Goal: Information Seeking & Learning: Check status

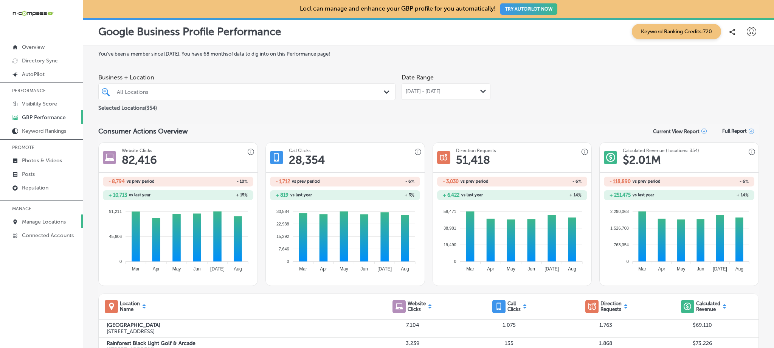
click at [55, 219] on p "Manage Locations" at bounding box center [44, 222] width 44 height 6
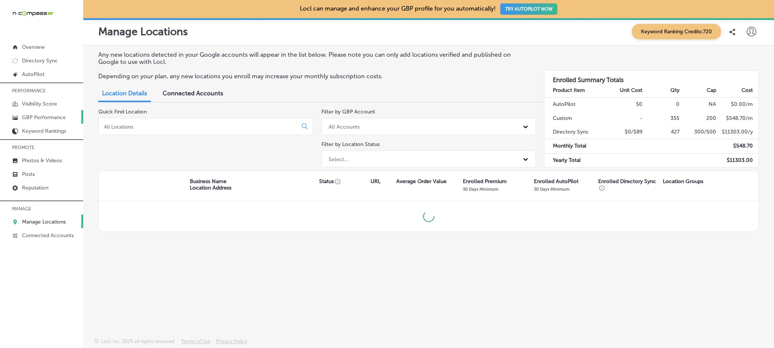
click at [56, 113] on link "GBP Performance" at bounding box center [41, 117] width 83 height 14
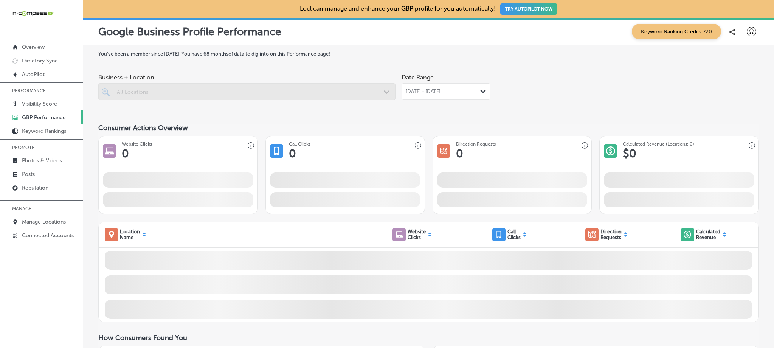
click at [186, 93] on div at bounding box center [246, 91] width 297 height 17
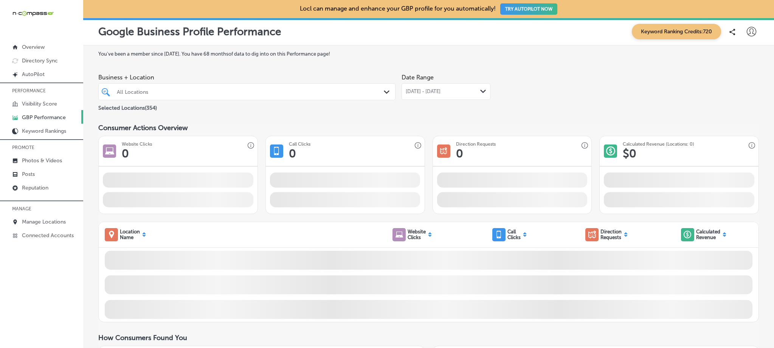
click at [186, 93] on div "All Locations" at bounding box center [251, 92] width 268 height 6
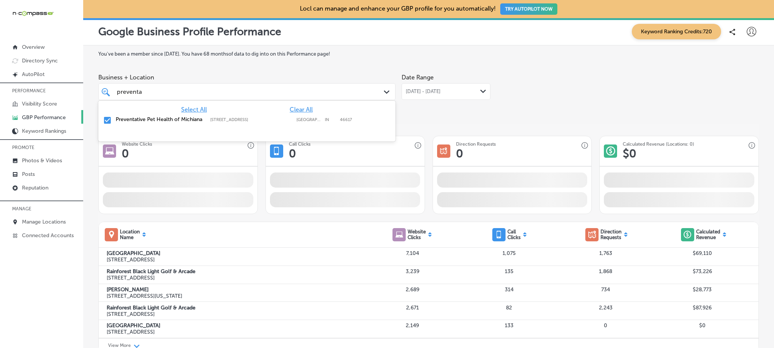
click at [297, 110] on span "Clear All" at bounding box center [301, 109] width 23 height 7
click at [108, 119] on input "checkbox" at bounding box center [107, 120] width 9 height 9
type input "preventa"
click at [466, 85] on div "[DATE] - [DATE] Path Created with Sketch." at bounding box center [446, 91] width 89 height 17
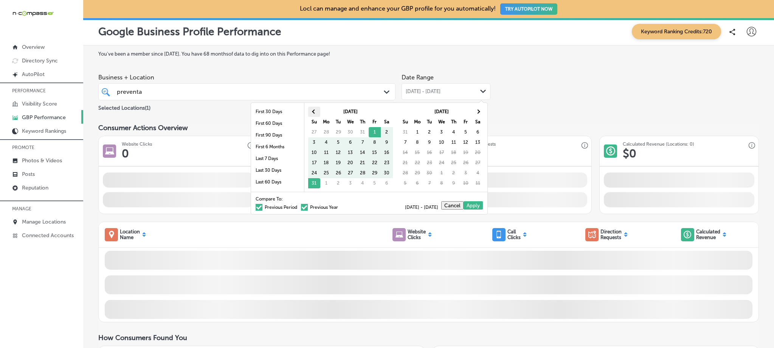
click at [318, 111] on th at bounding box center [314, 112] width 12 height 10
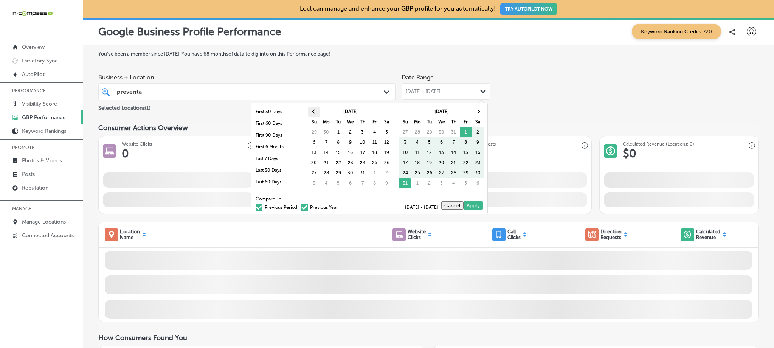
click at [317, 111] on th at bounding box center [314, 112] width 12 height 10
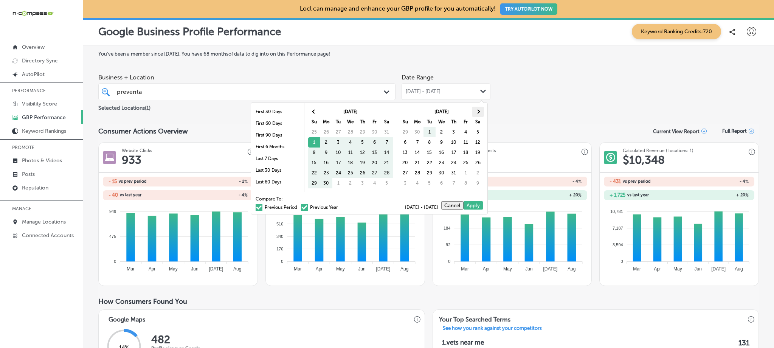
click at [475, 111] on th at bounding box center [478, 112] width 12 height 10
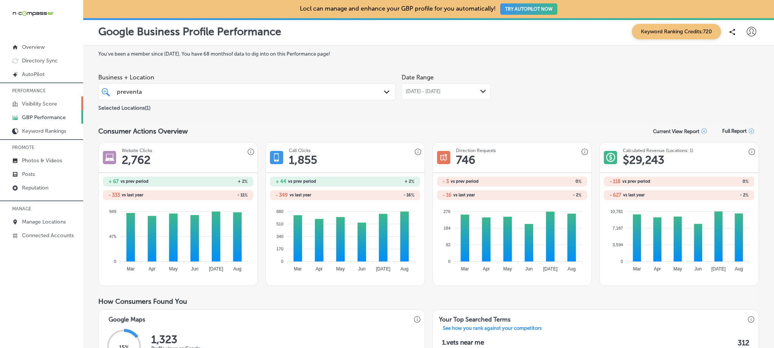
click at [43, 101] on p "Visibility Score" at bounding box center [39, 104] width 35 height 6
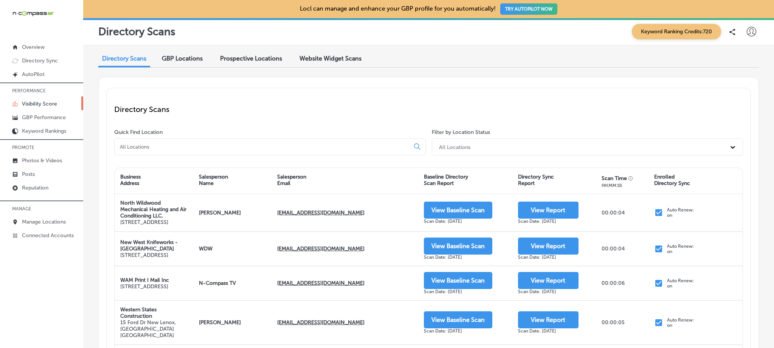
click at [267, 151] on div at bounding box center [270, 146] width 312 height 17
click at [266, 146] on input at bounding box center [263, 146] width 289 height 7
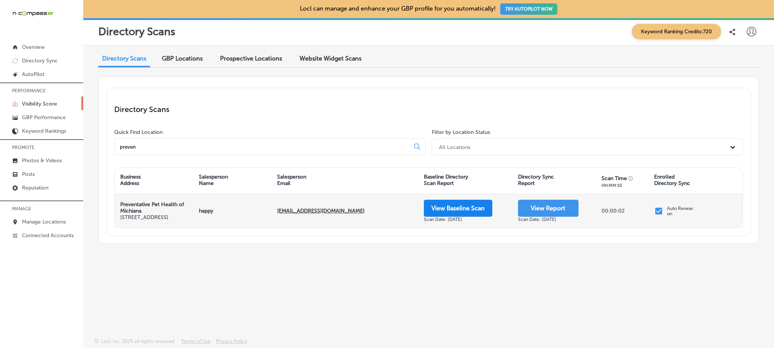
type input "preven"
click at [449, 211] on button "View Baseline Scan" at bounding box center [458, 208] width 68 height 17
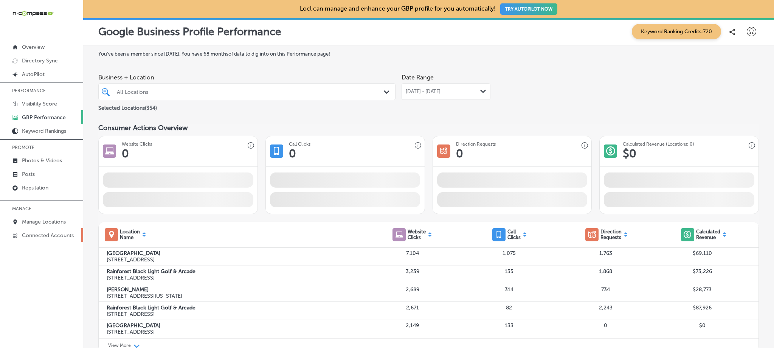
click at [51, 228] on link "Connected Accounts" at bounding box center [41, 235] width 83 height 14
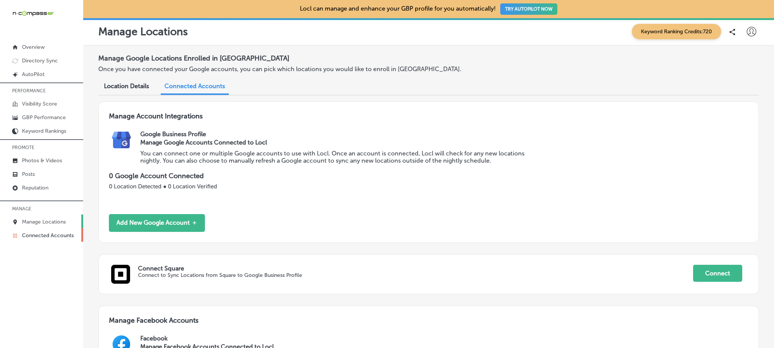
click at [51, 220] on p "Manage Locations" at bounding box center [44, 222] width 44 height 6
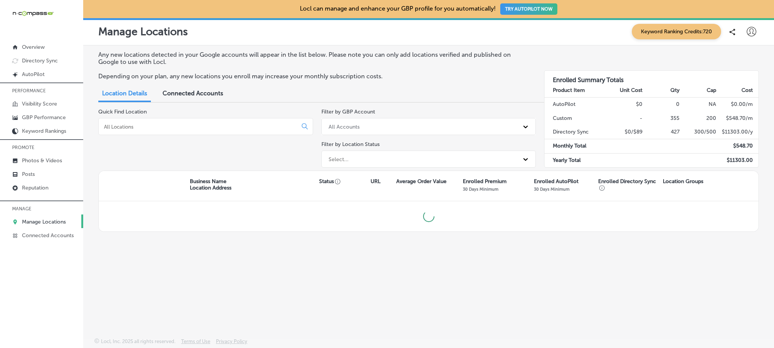
click at [176, 135] on div "Quick Find Location" at bounding box center [205, 140] width 215 height 62
click at [177, 125] on input at bounding box center [199, 126] width 193 height 7
type input "royal garage doors"
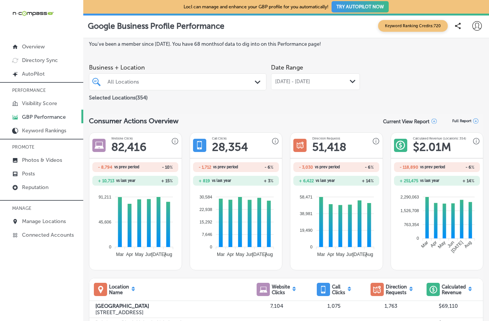
click at [308, 85] on div "[DATE] - [DATE] Path Created with Sketch." at bounding box center [315, 81] width 89 height 17
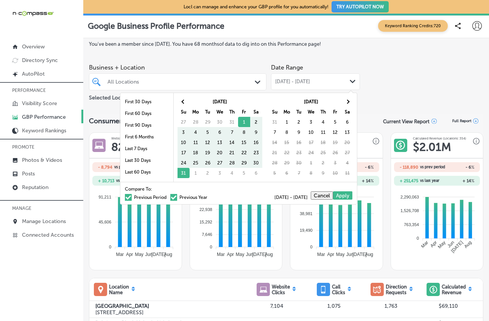
click at [190, 74] on div "All Locations Path Created with Sketch." at bounding box center [177, 81] width 177 height 17
click at [191, 84] on div "All Locations" at bounding box center [181, 82] width 148 height 6
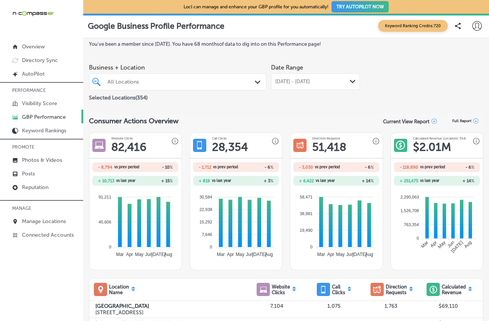
click at [256, 81] on polygon at bounding box center [258, 82] width 6 height 3
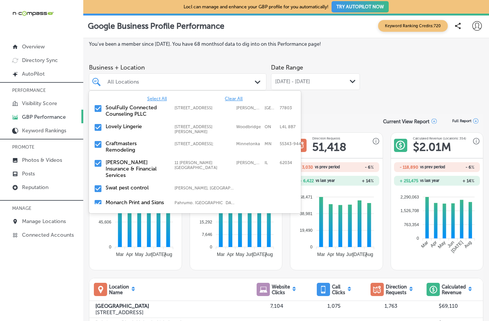
click at [232, 99] on span "Clear All" at bounding box center [234, 98] width 18 height 5
paste input "June-August report QC'd please add to dealerboard and tag dealer. Thank you!"
type input "June-August report QC'd please add to dealerboard and tag dealer. Thank you!"
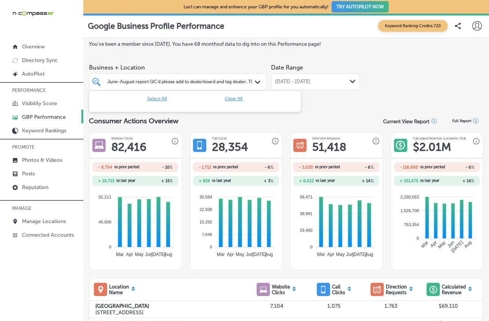
scroll to position [0, 25]
click at [211, 79] on input "June-August report QC'd please add to dealerboard and tag dealer. Thank you!" at bounding box center [168, 81] width 166 height 5
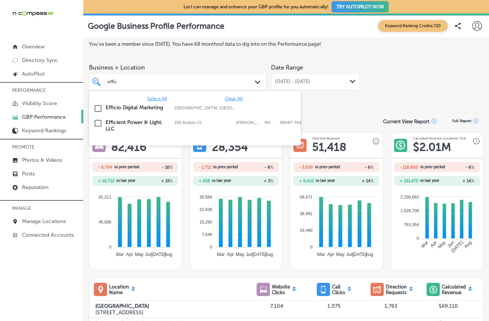
scroll to position [0, 0]
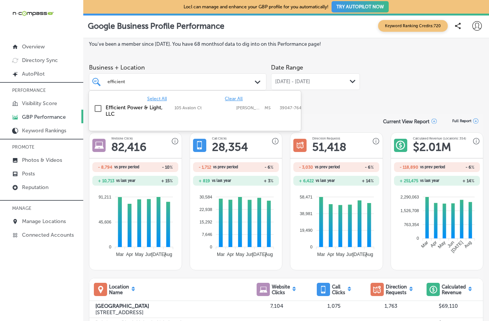
click at [96, 110] on input "checkbox" at bounding box center [97, 108] width 9 height 9
click at [310, 83] on span "[DATE] - [DATE]" at bounding box center [292, 82] width 35 height 6
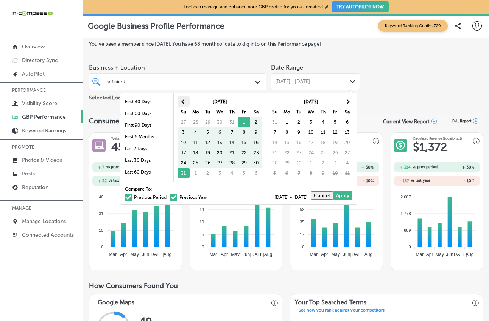
click at [180, 101] on th at bounding box center [183, 101] width 12 height 10
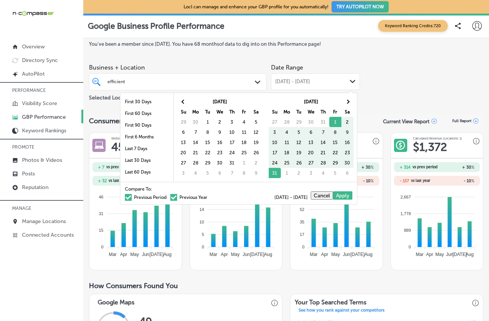
click at [180, 101] on th at bounding box center [183, 101] width 12 height 10
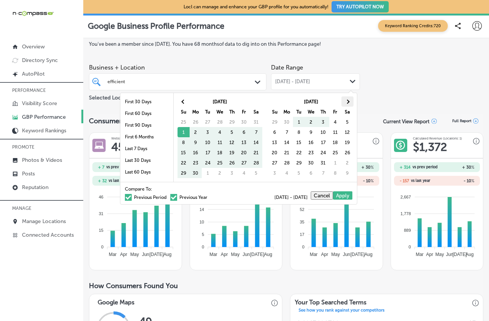
click at [347, 102] on span at bounding box center [347, 101] width 4 height 4
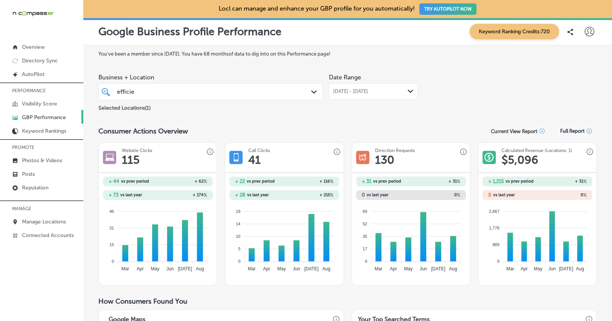
click at [368, 92] on span "[DATE] - [DATE]" at bounding box center [350, 92] width 35 height 6
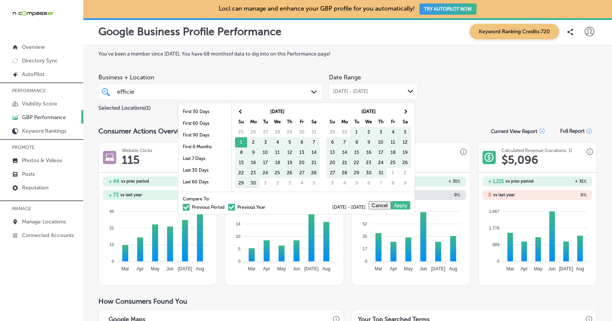
click at [488, 91] on div "Business + Location efficient efficient Path Created with Sketch. Selected Loca…" at bounding box center [347, 91] width 498 height 42
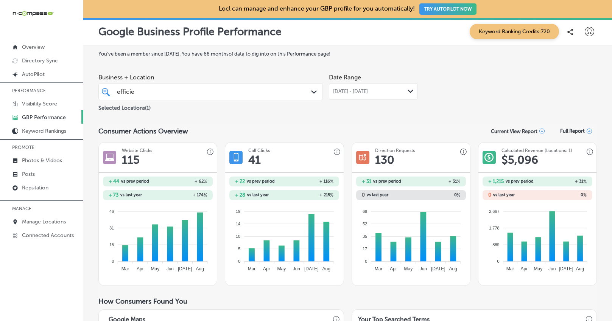
click at [375, 96] on div "[DATE] - [DATE] Path Created with Sketch." at bounding box center [373, 91] width 89 height 17
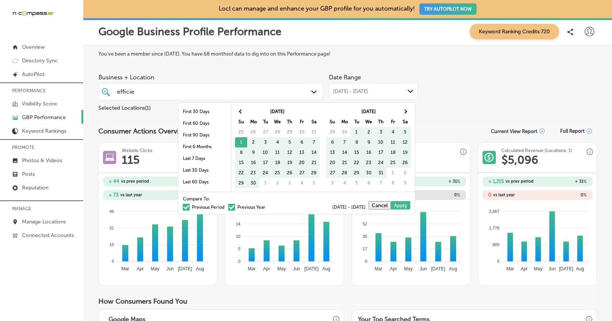
click at [183, 210] on span at bounding box center [186, 207] width 7 height 7
click at [226, 206] on input "Previous Period" at bounding box center [226, 206] width 0 height 0
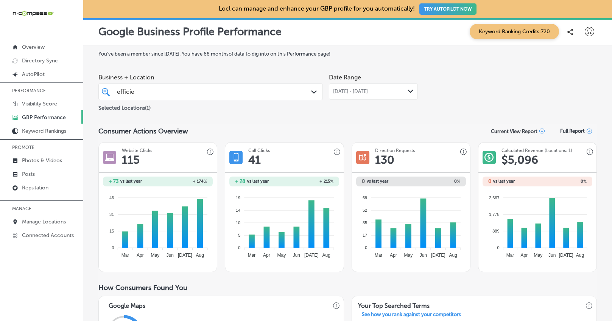
click at [188, 93] on div "efficient efficient" at bounding box center [201, 92] width 170 height 10
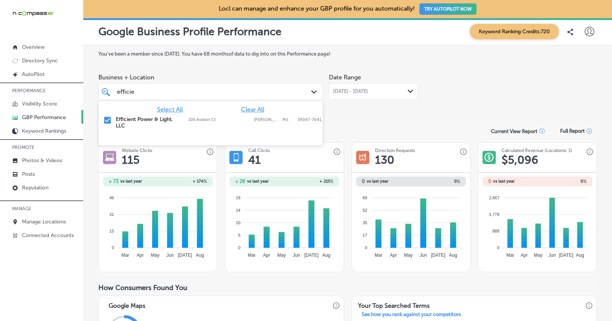
scroll to position [0, 5]
click at [105, 123] on input "checkbox" at bounding box center [107, 120] width 9 height 9
click at [168, 92] on div "efficient efficient" at bounding box center [201, 92] width 170 height 10
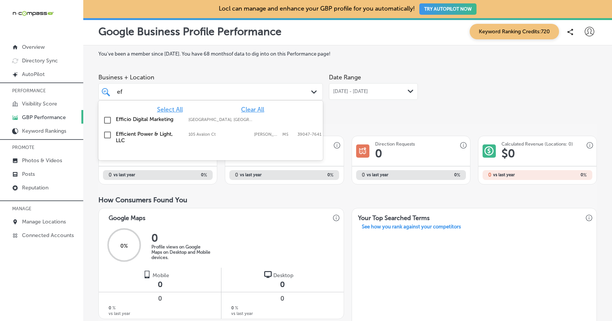
scroll to position [0, 0]
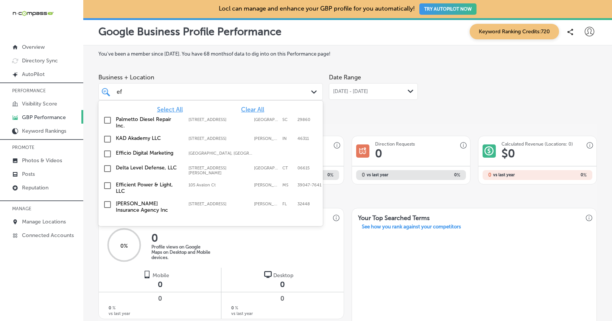
type input "e"
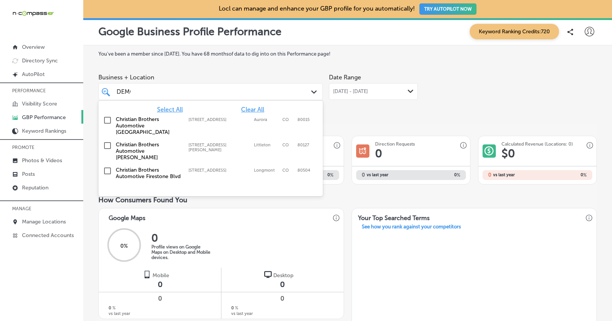
scroll to position [0, 3]
click at [108, 166] on input "checkbox" at bounding box center [107, 170] width 9 height 9
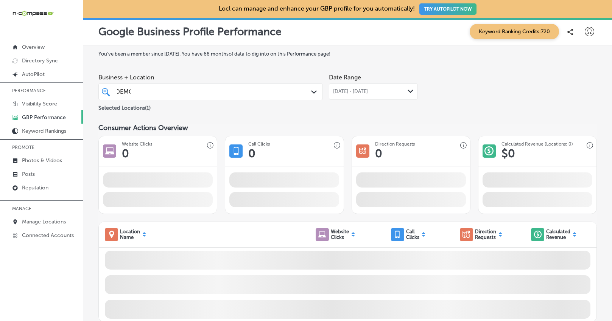
scroll to position [0, 0]
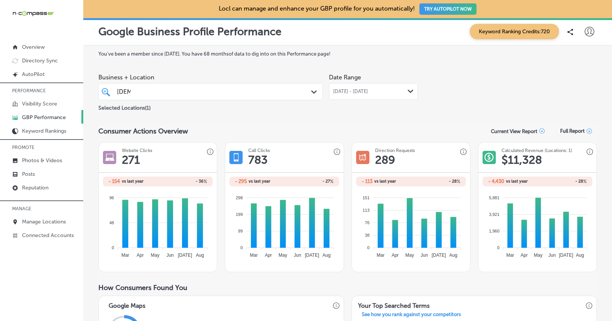
click at [364, 90] on span "[DATE] - [DATE]" at bounding box center [350, 92] width 35 height 6
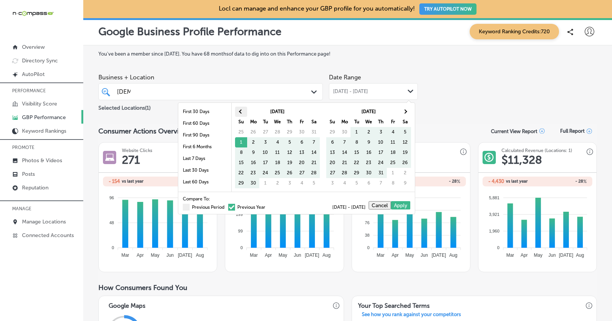
click at [245, 112] on th at bounding box center [241, 112] width 12 height 10
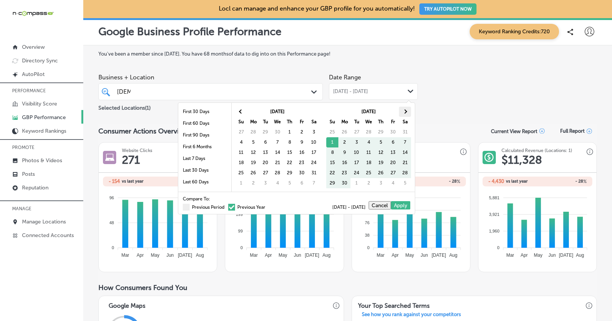
click at [405, 110] on span at bounding box center [405, 111] width 4 height 4
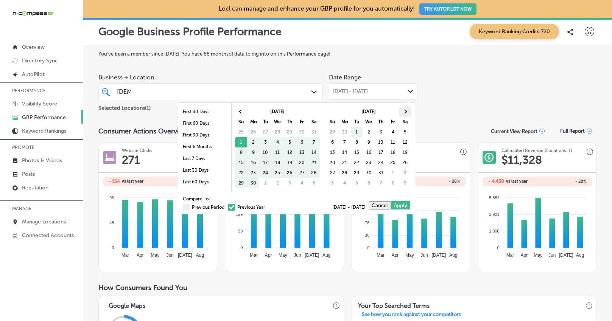
click at [401, 112] on th at bounding box center [405, 112] width 12 height 10
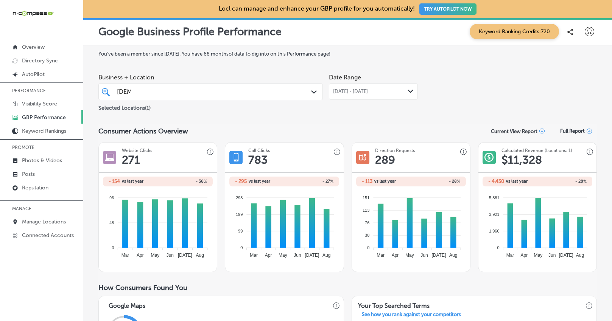
click at [352, 98] on div "[DATE] - [DATE] Path Created with Sketch." at bounding box center [373, 91] width 89 height 17
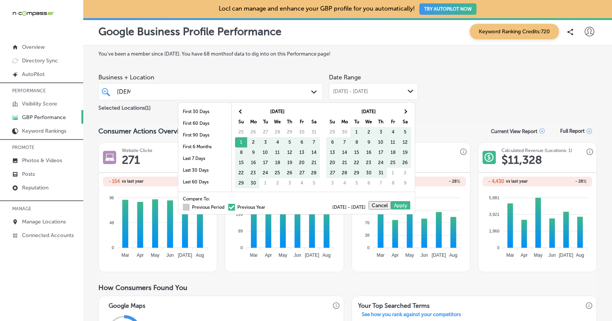
click at [183, 205] on span at bounding box center [186, 207] width 7 height 7
click at [226, 206] on input "Previous Period" at bounding box center [226, 206] width 0 height 0
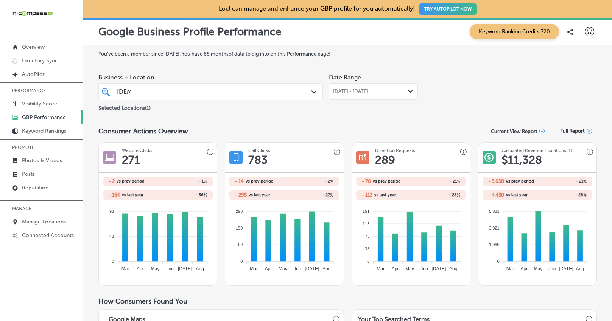
click at [349, 92] on span "[DATE] - [DATE]" at bounding box center [350, 92] width 35 height 6
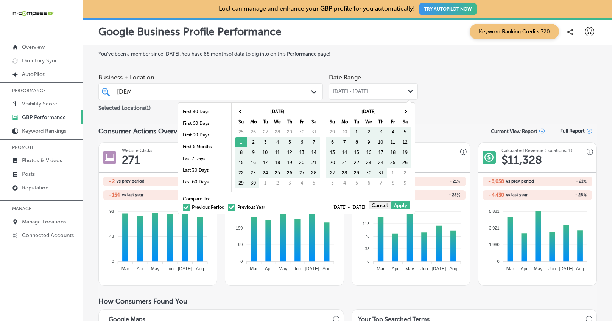
click at [228, 210] on span at bounding box center [231, 207] width 7 height 7
click at [267, 206] on input "Previous Year" at bounding box center [267, 206] width 0 height 0
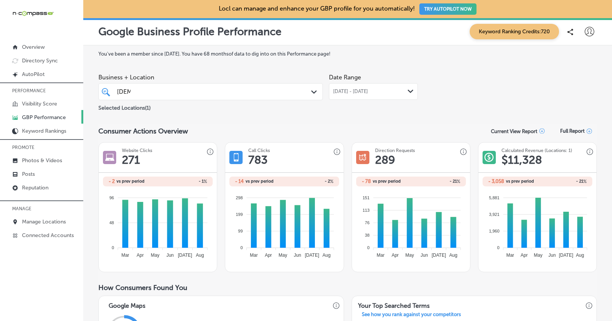
click at [334, 99] on div "[DATE] - [DATE] Path Created with Sketch." at bounding box center [373, 91] width 89 height 17
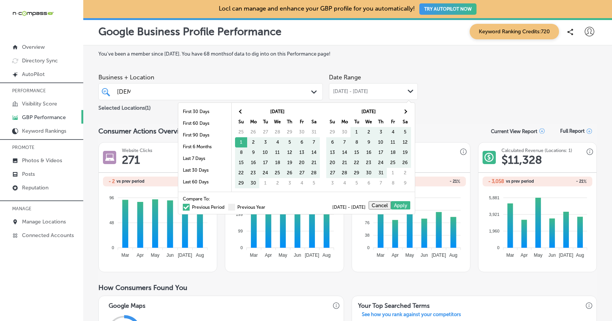
click at [183, 206] on span at bounding box center [186, 207] width 7 height 7
click at [226, 206] on input "Previous Period" at bounding box center [226, 206] width 0 height 0
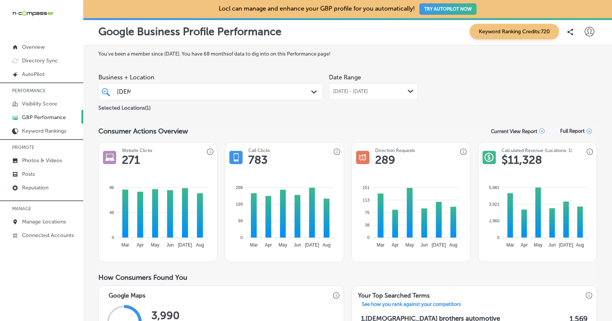
click at [221, 91] on div "[DEMOGRAPHIC_DATA]" at bounding box center [201, 92] width 170 height 10
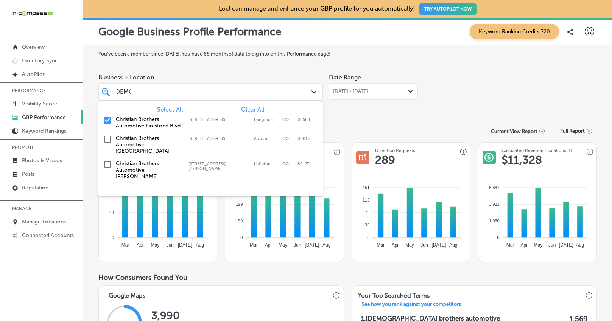
click at [109, 120] on input "checkbox" at bounding box center [107, 120] width 9 height 9
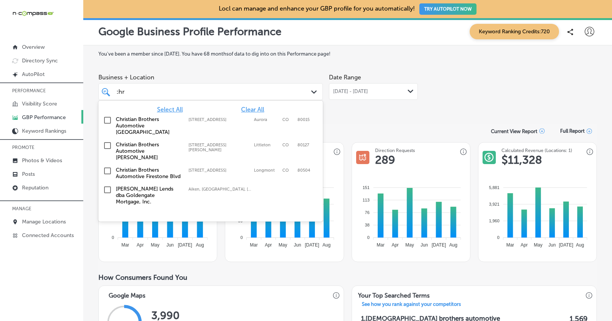
scroll to position [0, 2]
type input "c"
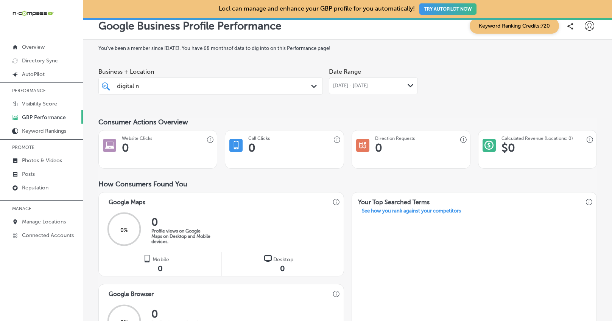
scroll to position [14, 0]
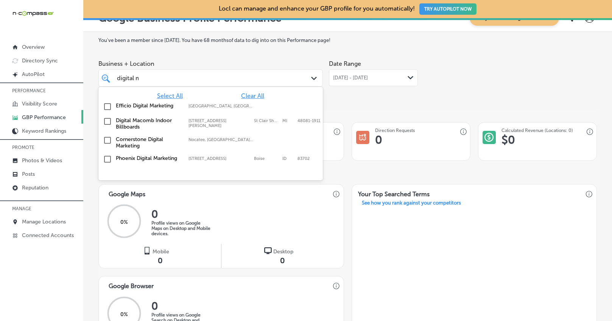
click at [203, 82] on div "digital ma digital ma" at bounding box center [201, 78] width 170 height 10
click at [109, 121] on input "checkbox" at bounding box center [107, 121] width 9 height 9
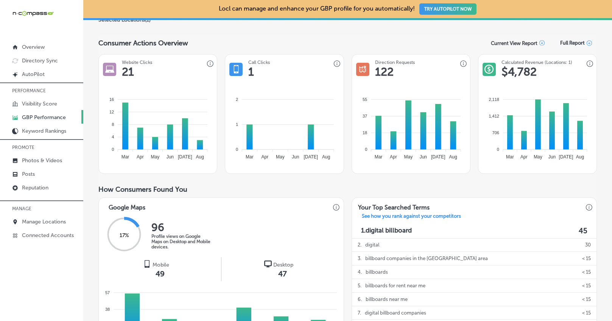
scroll to position [0, 0]
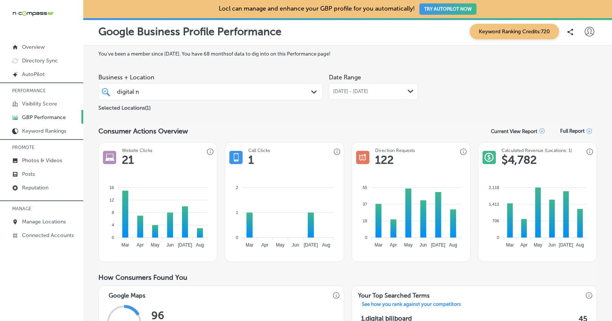
click at [354, 90] on span "[DATE] - [DATE]" at bounding box center [350, 92] width 35 height 6
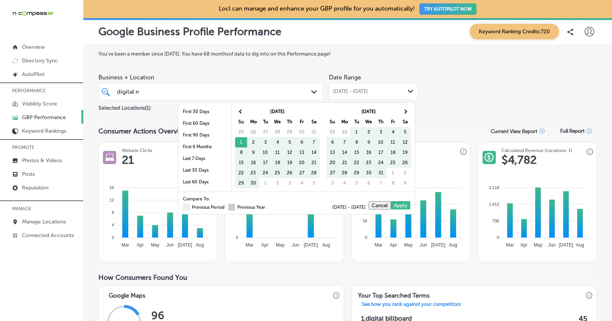
click at [228, 206] on span at bounding box center [231, 207] width 7 height 7
click at [267, 206] on input "Previous Year" at bounding box center [267, 206] width 0 height 0
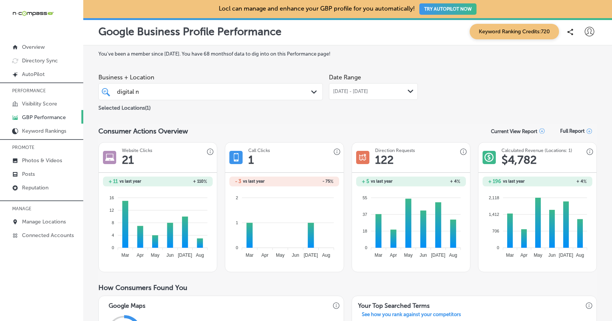
click at [222, 89] on div "digital ma digital ma" at bounding box center [201, 92] width 170 height 10
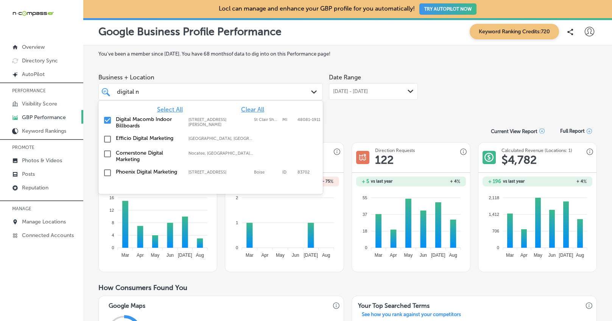
scroll to position [0, 6]
click at [109, 120] on input "checkbox" at bounding box center [107, 120] width 9 height 9
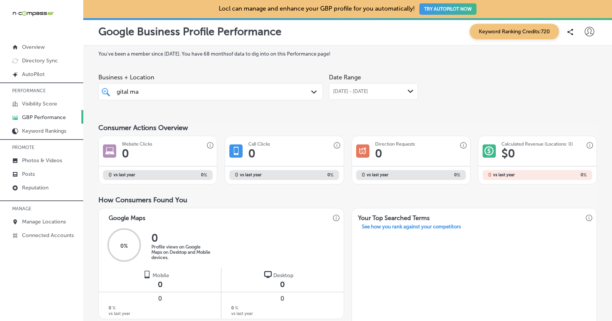
drag, startPoint x: 159, startPoint y: 94, endPoint x: 109, endPoint y: 94, distance: 49.9
click at [109, 94] on div "digital ma digital ma Path Created with Sketch." at bounding box center [211, 92] width 224 height 12
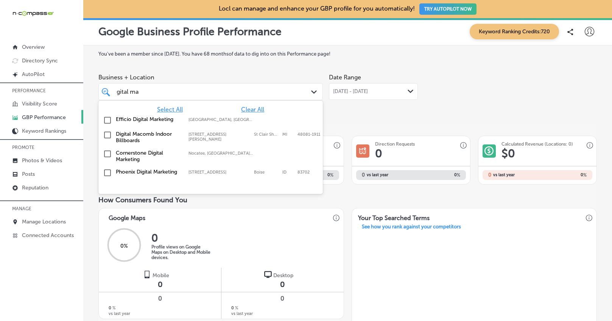
drag, startPoint x: 152, startPoint y: 92, endPoint x: 107, endPoint y: 92, distance: 45.8
click at [107, 92] on div "digital ma digital ma Path Created with Sketch." at bounding box center [211, 92] width 224 height 12
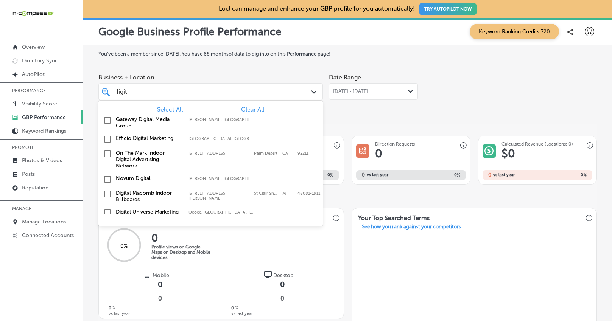
scroll to position [0, 2]
type input "d"
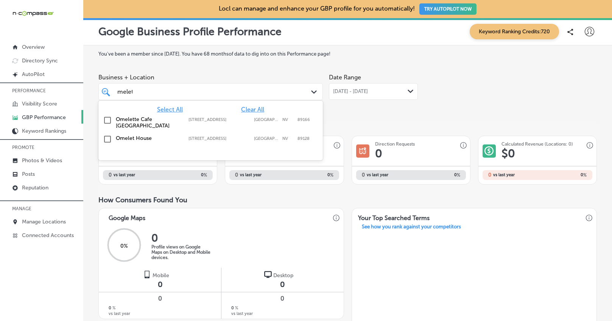
scroll to position [0, 4]
click at [107, 138] on input "checkbox" at bounding box center [107, 139] width 9 height 9
type input "omelet"
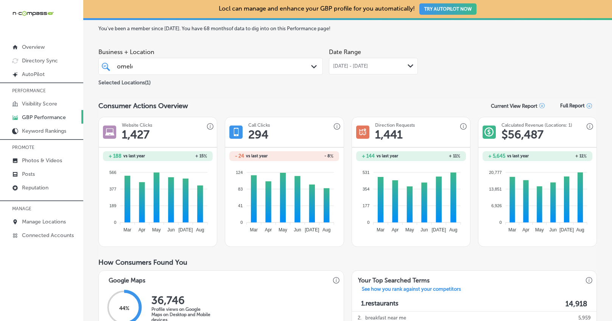
scroll to position [0, 0]
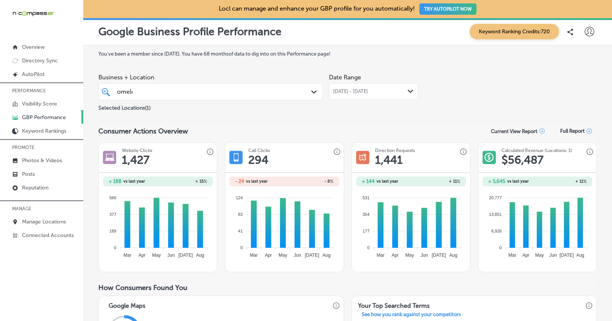
click at [361, 93] on span "[DATE] - [DATE]" at bounding box center [350, 92] width 35 height 6
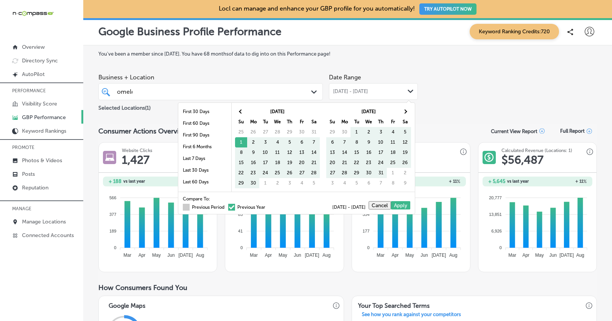
click at [183, 206] on span at bounding box center [186, 207] width 7 height 7
click at [226, 206] on input "Previous Period" at bounding box center [226, 206] width 0 height 0
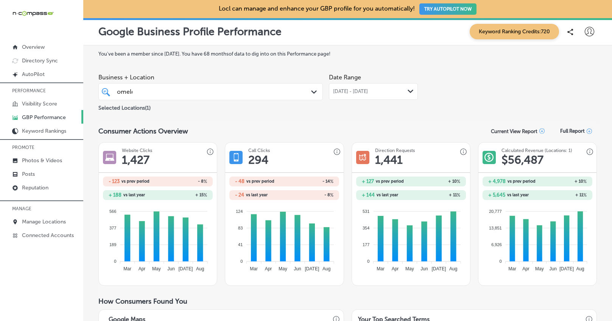
click at [368, 90] on span "[DATE] - [DATE]" at bounding box center [350, 92] width 35 height 6
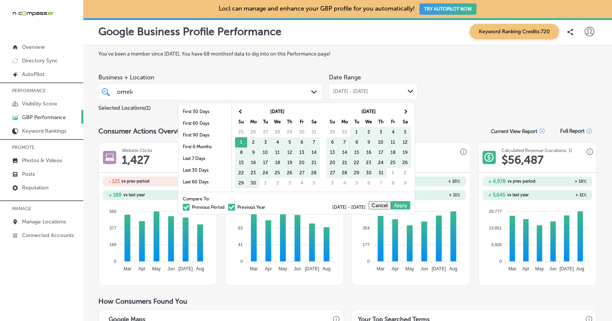
click at [229, 208] on span at bounding box center [231, 207] width 7 height 7
click at [267, 206] on input "Previous Year" at bounding box center [267, 206] width 0 height 0
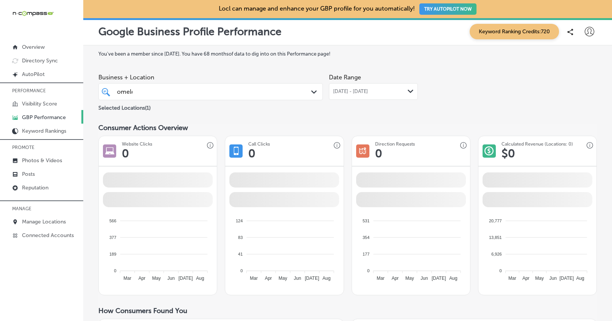
click at [358, 89] on span "[DATE] - [DATE]" at bounding box center [350, 92] width 35 height 6
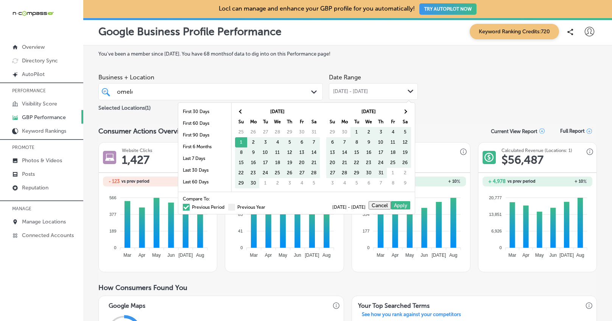
click at [183, 205] on span at bounding box center [186, 207] width 7 height 7
click at [226, 206] on input "Previous Period" at bounding box center [226, 206] width 0 height 0
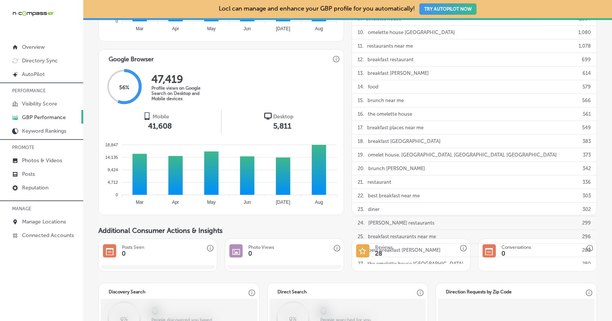
scroll to position [426, 0]
